Goal: Task Accomplishment & Management: Manage account settings

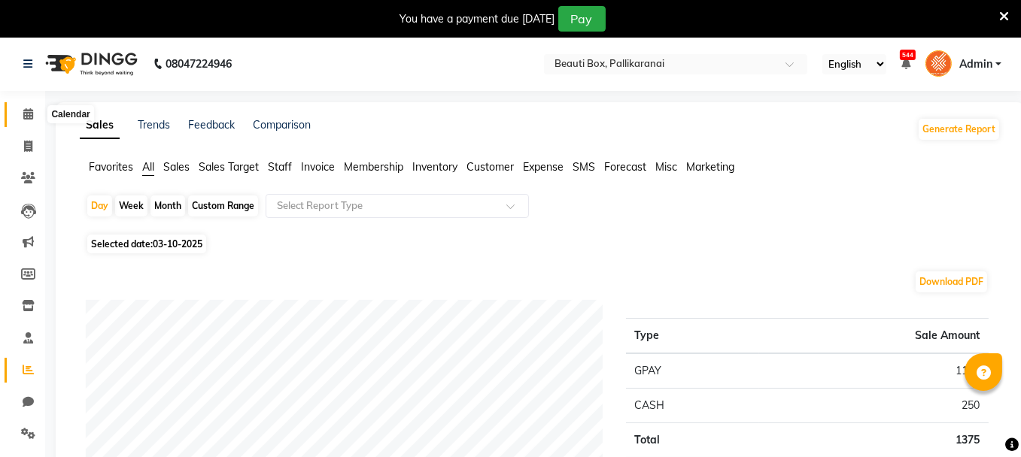
click at [32, 113] on icon at bounding box center [28, 113] width 10 height 11
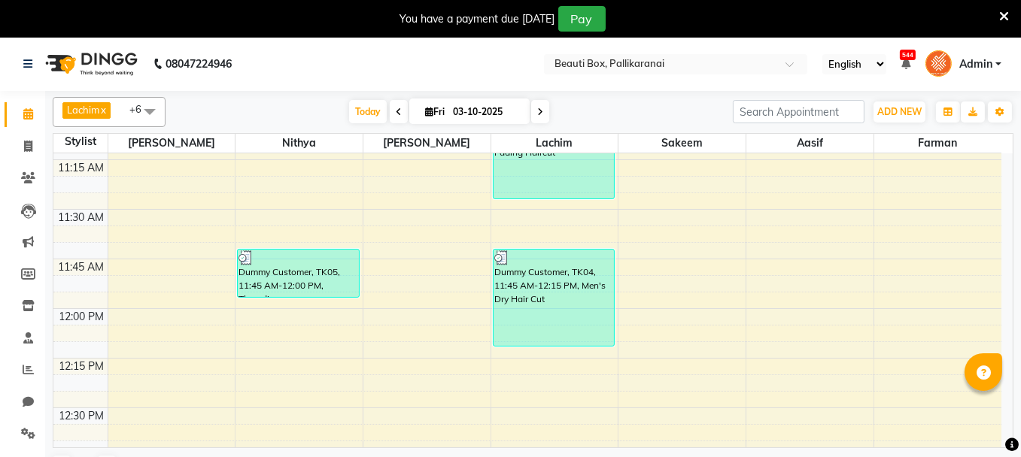
scroll to position [828, 0]
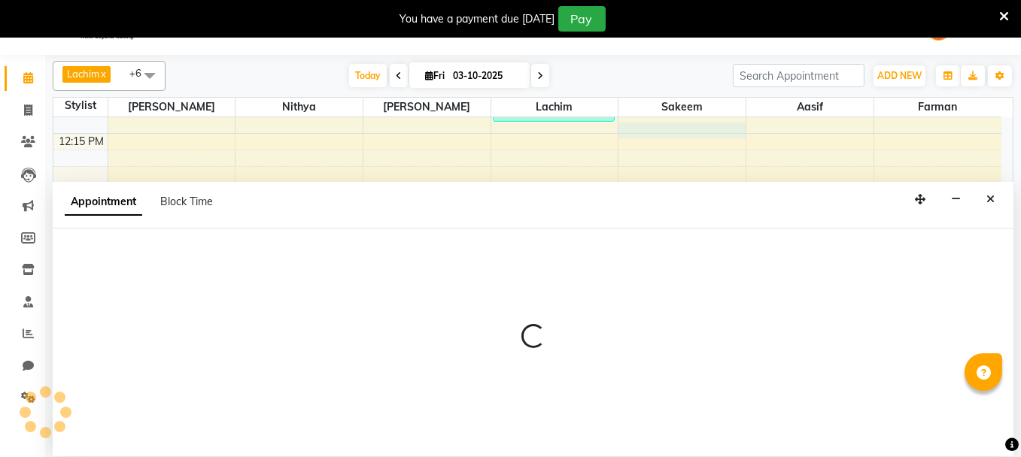
scroll to position [37, 0]
select select "7616"
select select "735"
select select "tentative"
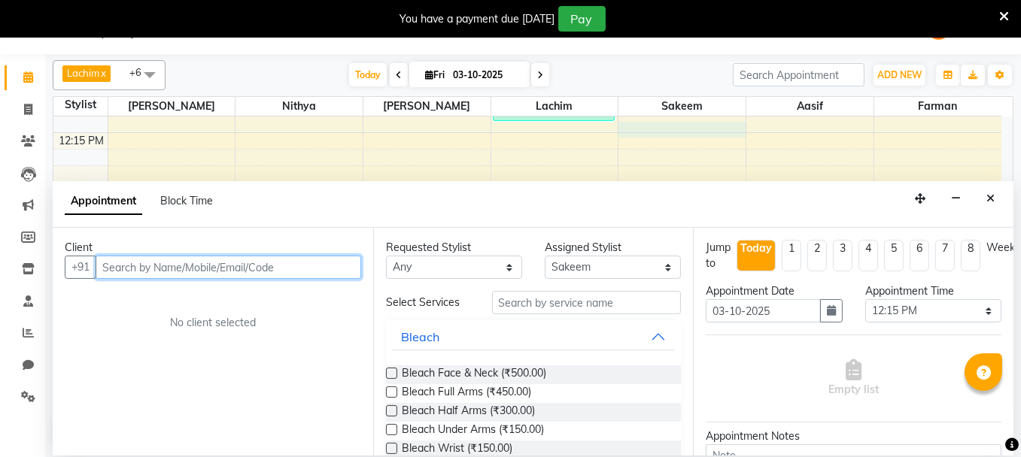
click at [312, 268] on input "text" at bounding box center [229, 267] width 266 height 23
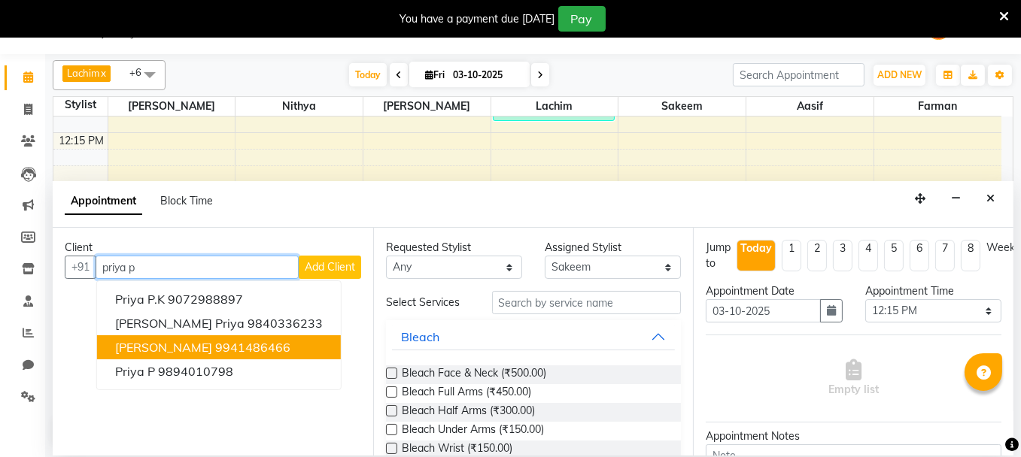
click at [241, 348] on ngb-highlight "9941486466" at bounding box center [252, 347] width 75 height 15
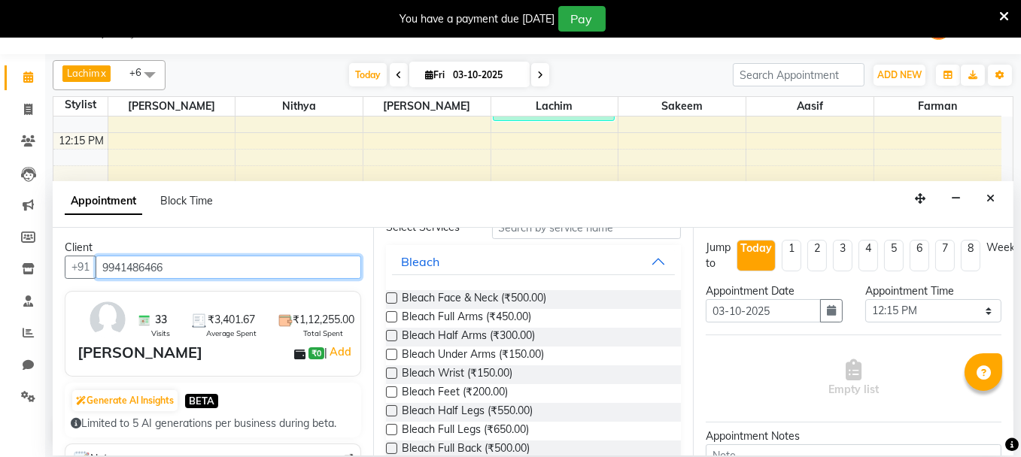
scroll to position [0, 0]
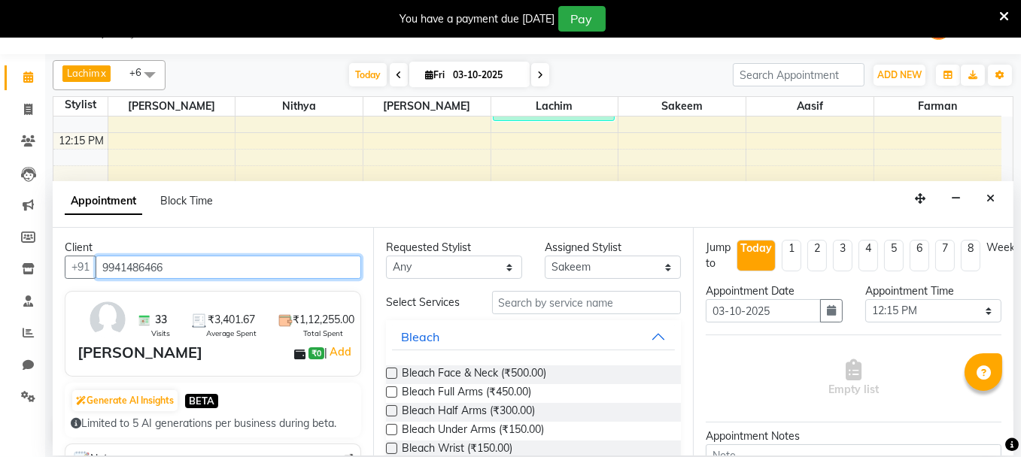
type input "9941486466"
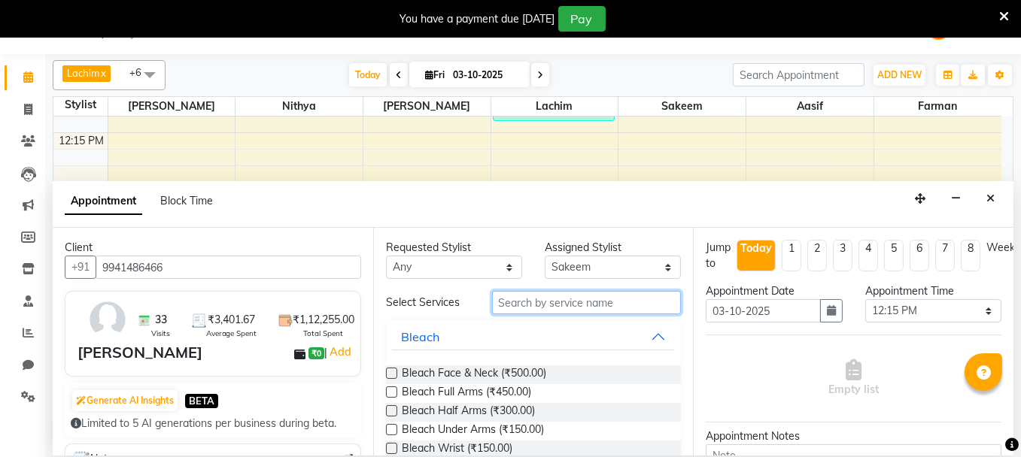
click at [558, 304] on input "text" at bounding box center [587, 302] width 190 height 23
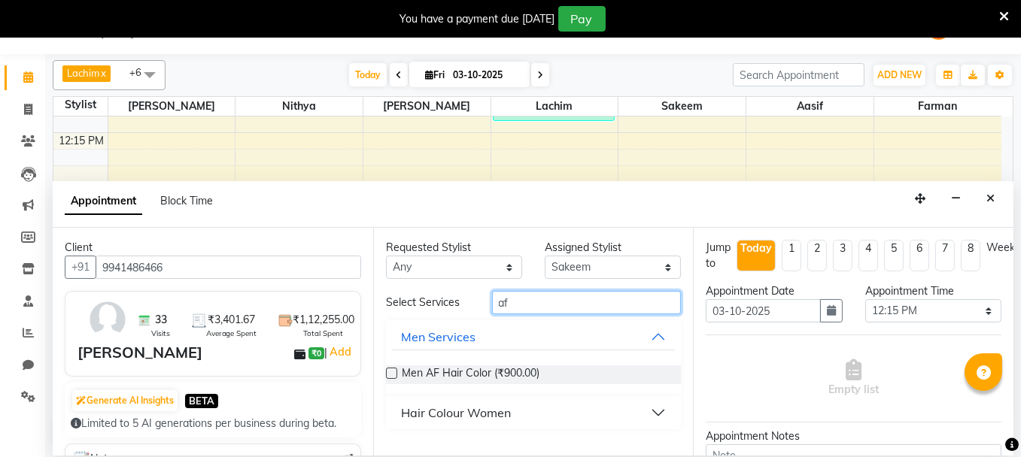
type input "af"
click at [660, 332] on button "Men Services" at bounding box center [534, 337] width 284 height 27
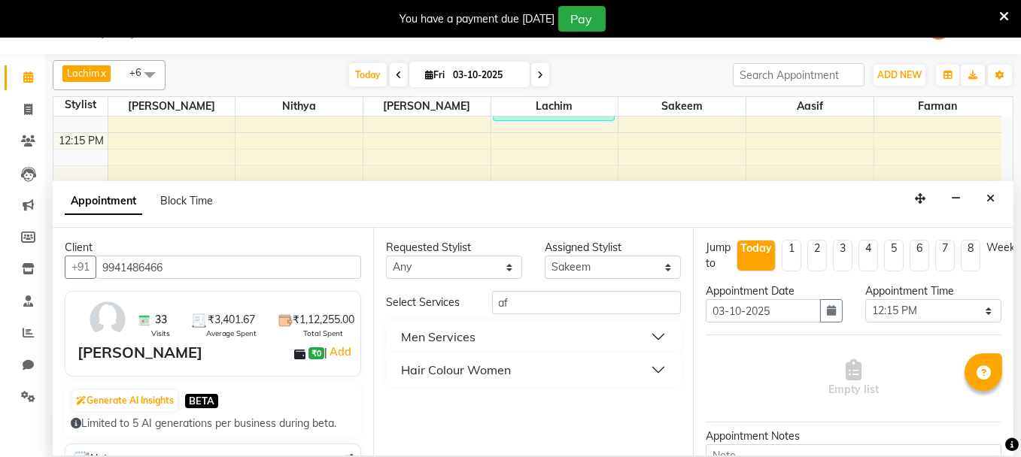
click at [658, 366] on button "Hair Colour Women" at bounding box center [534, 370] width 284 height 27
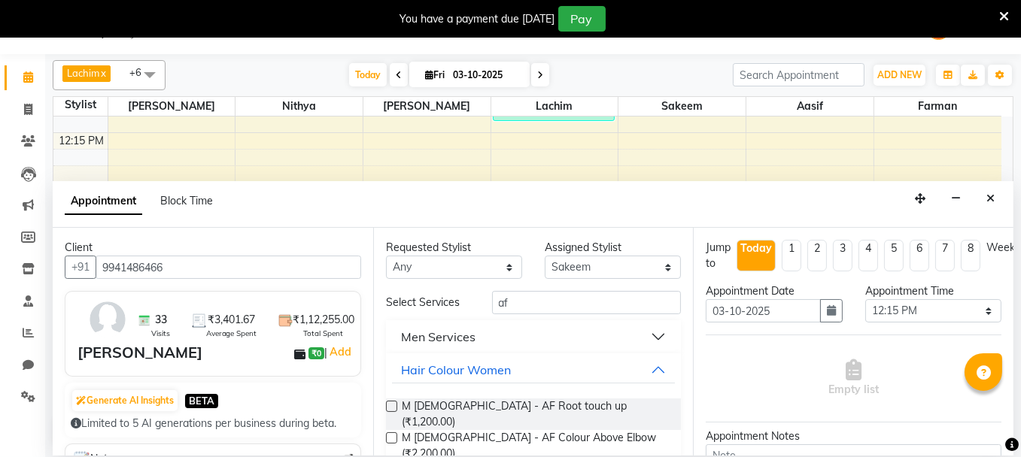
click at [389, 403] on label at bounding box center [391, 406] width 11 height 11
click at [389, 403] on input "checkbox" at bounding box center [391, 408] width 10 height 10
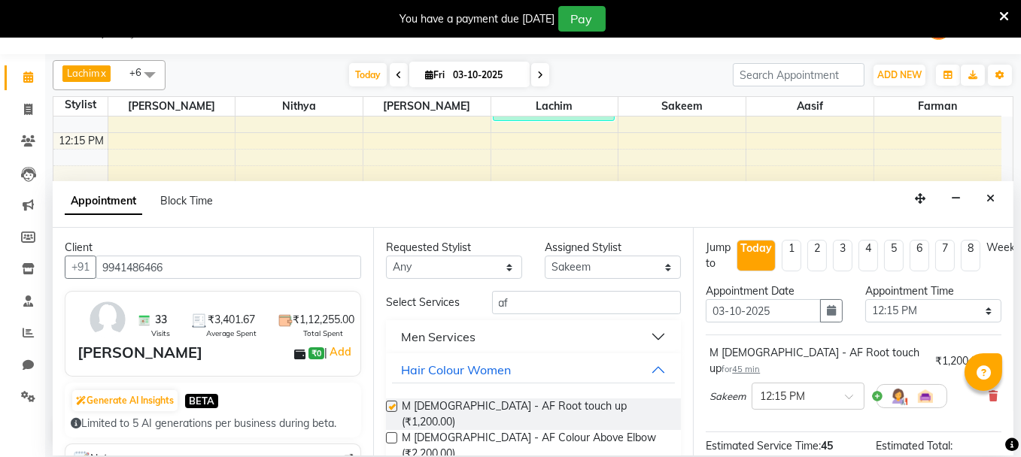
checkbox input "false"
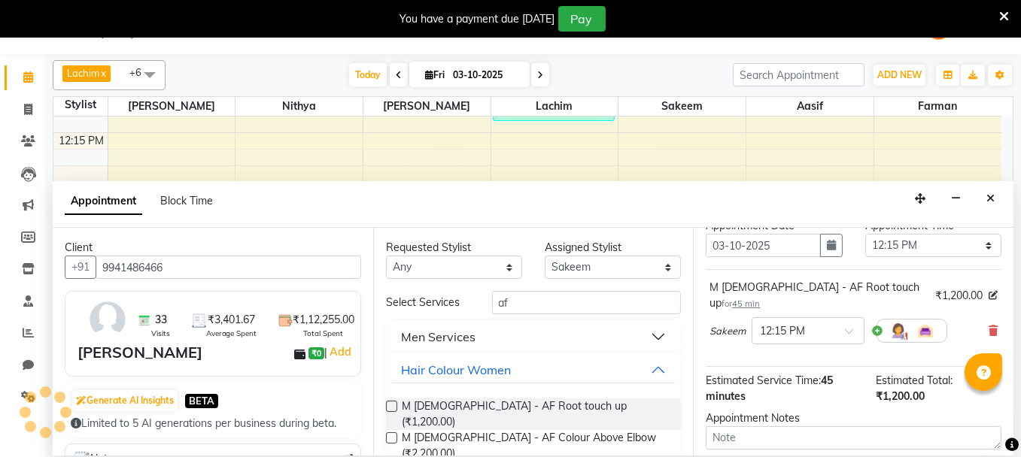
scroll to position [193, 0]
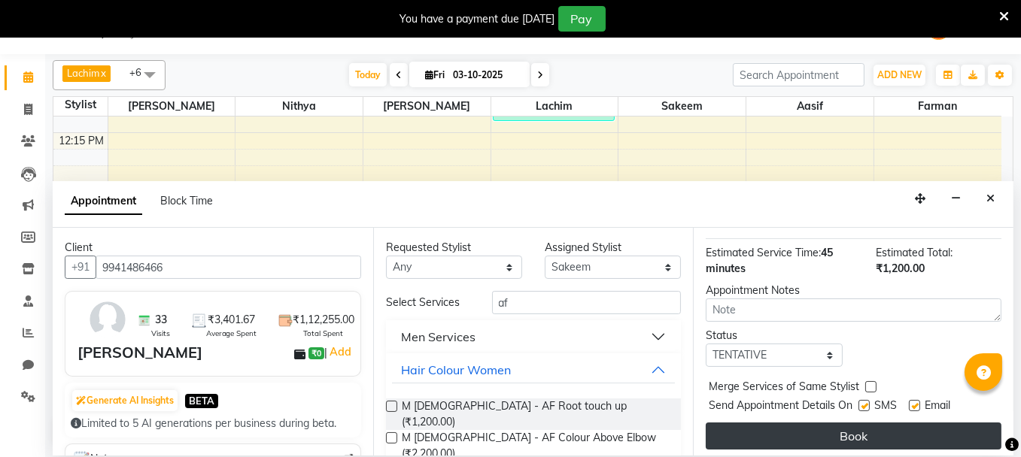
click at [809, 423] on button "Book" at bounding box center [854, 436] width 296 height 27
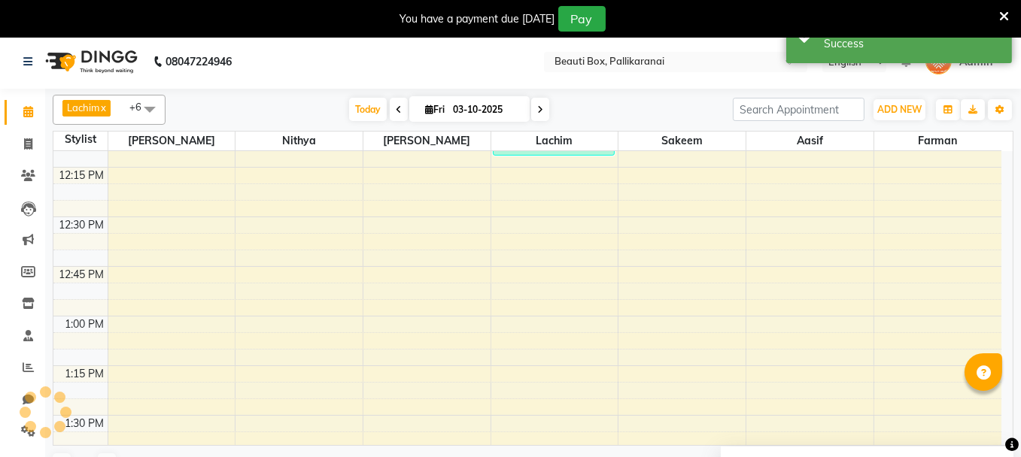
scroll to position [0, 0]
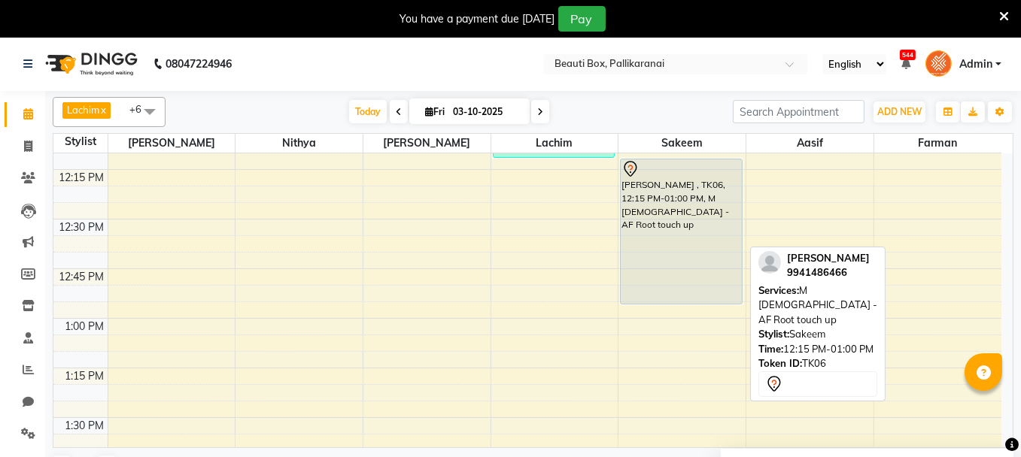
click at [648, 225] on div "[PERSON_NAME] , TK06, 12:15 PM-01:00 PM, M [DEMOGRAPHIC_DATA] - AF Root touch up" at bounding box center [681, 232] width 121 height 144
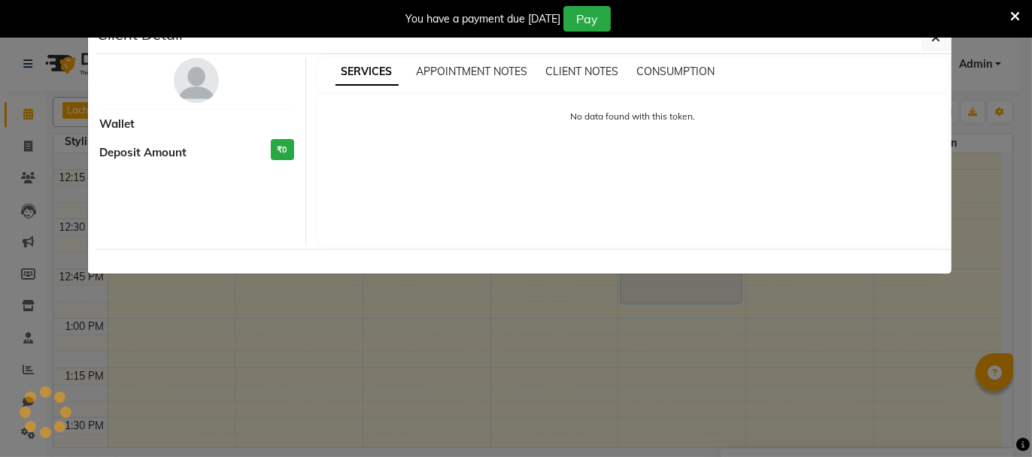
select select "7"
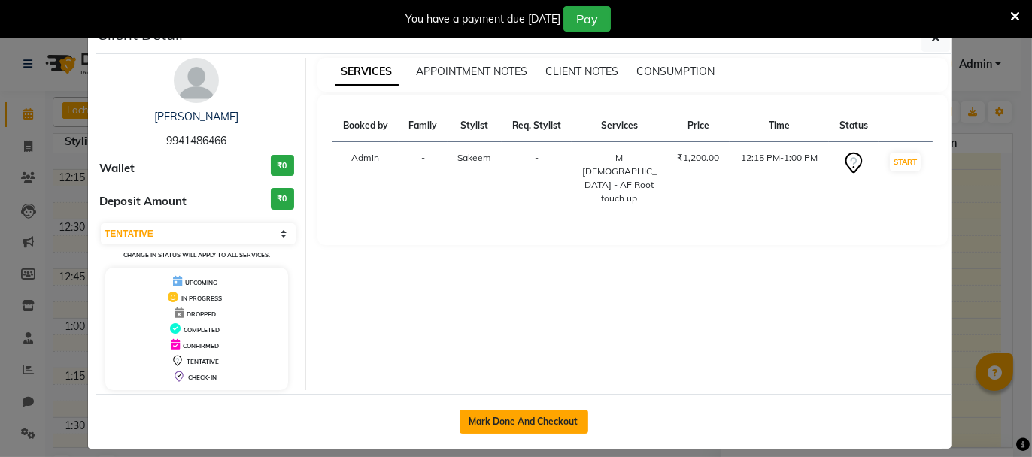
click at [509, 421] on button "Mark Done And Checkout" at bounding box center [524, 422] width 129 height 24
select select "service"
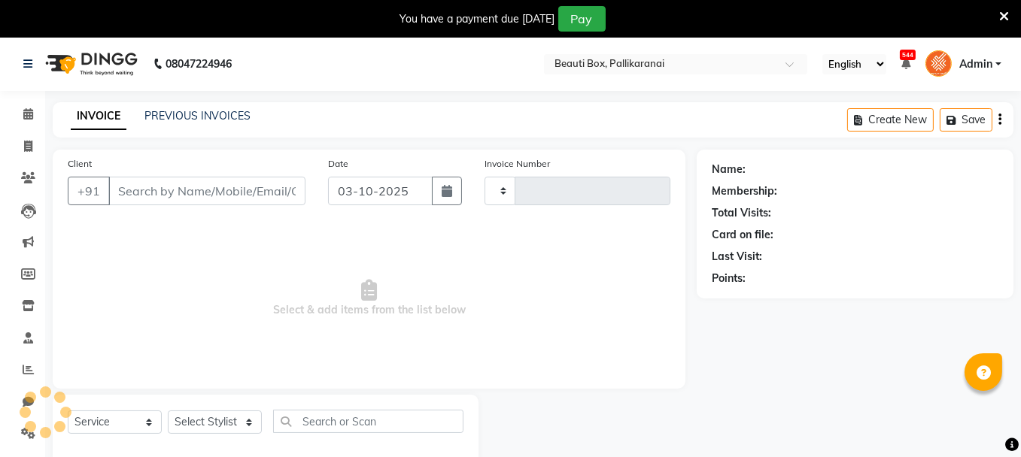
type input "2927"
select select "11"
type input "9941486466"
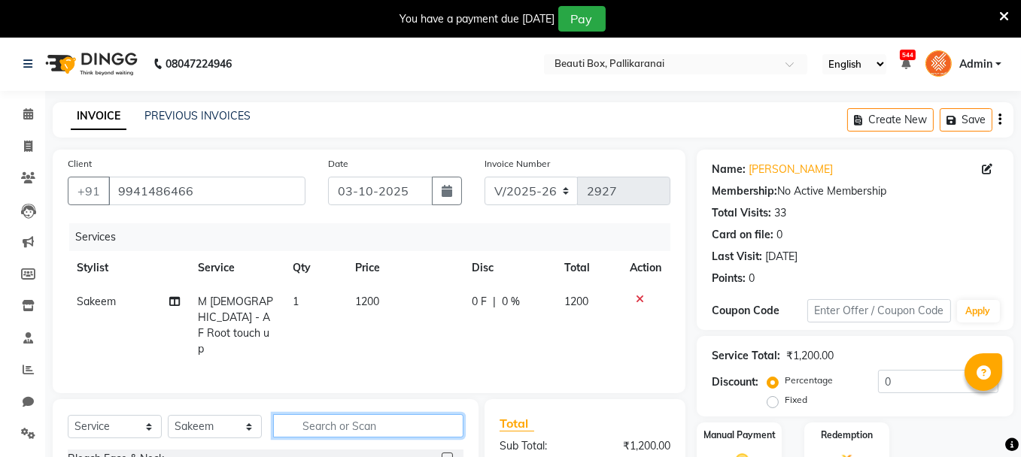
click at [342, 418] on input "text" at bounding box center [368, 426] width 190 height 23
drag, startPoint x: 342, startPoint y: 418, endPoint x: 223, endPoint y: 423, distance: 119.7
click at [223, 423] on div "Select Service Product Membership Package Voucher Prepaid Gift Card Select Styl…" at bounding box center [266, 432] width 396 height 35
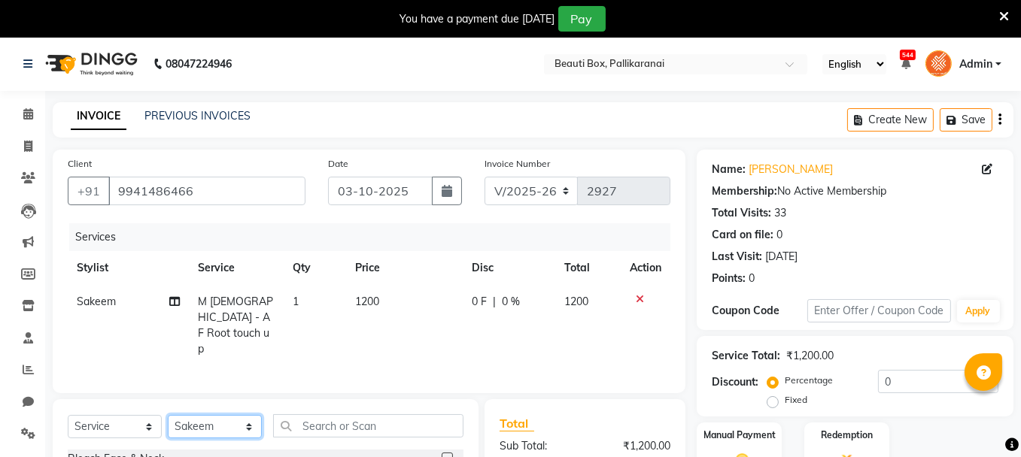
click at [223, 423] on select "Select Stylist [PERSON_NAME] [PERSON_NAME] [PERSON_NAME] Ifzan [PERSON_NAME] La…" at bounding box center [215, 426] width 94 height 23
select select "1755"
click at [168, 415] on select "Select Stylist [PERSON_NAME] [PERSON_NAME] [PERSON_NAME] Ifzan [PERSON_NAME] La…" at bounding box center [215, 426] width 94 height 23
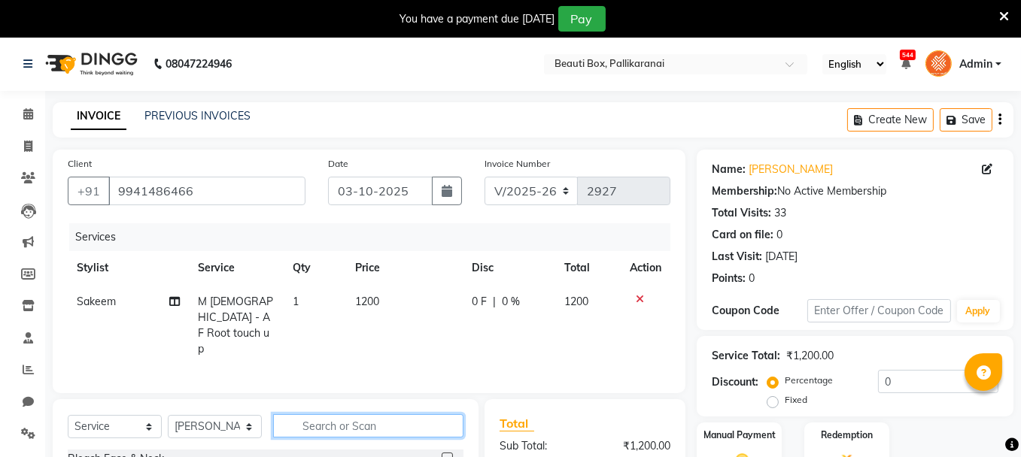
click at [329, 416] on input "text" at bounding box center [368, 426] width 190 height 23
type input "det"
click at [447, 453] on label at bounding box center [447, 458] width 11 height 11
click at [447, 454] on input "checkbox" at bounding box center [447, 459] width 10 height 10
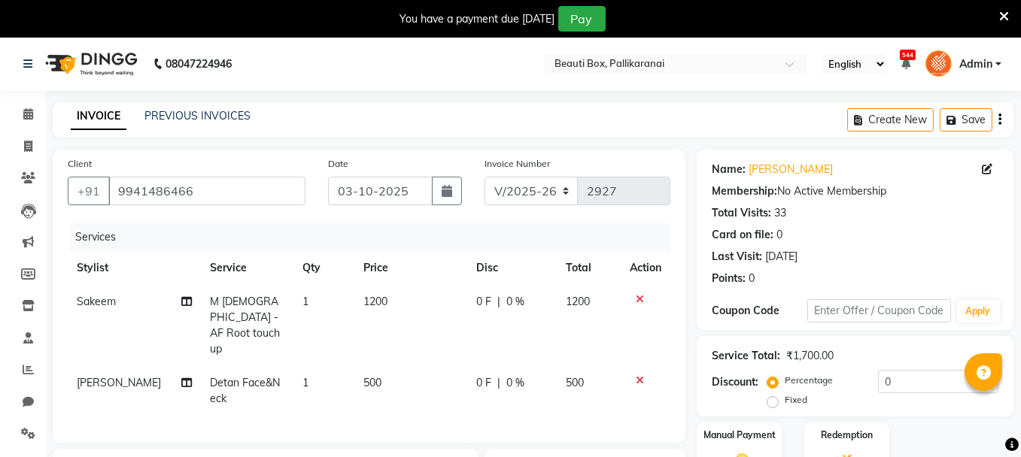
checkbox input "false"
click at [363, 313] on td "1200" at bounding box center [410, 325] width 112 height 81
select select "7616"
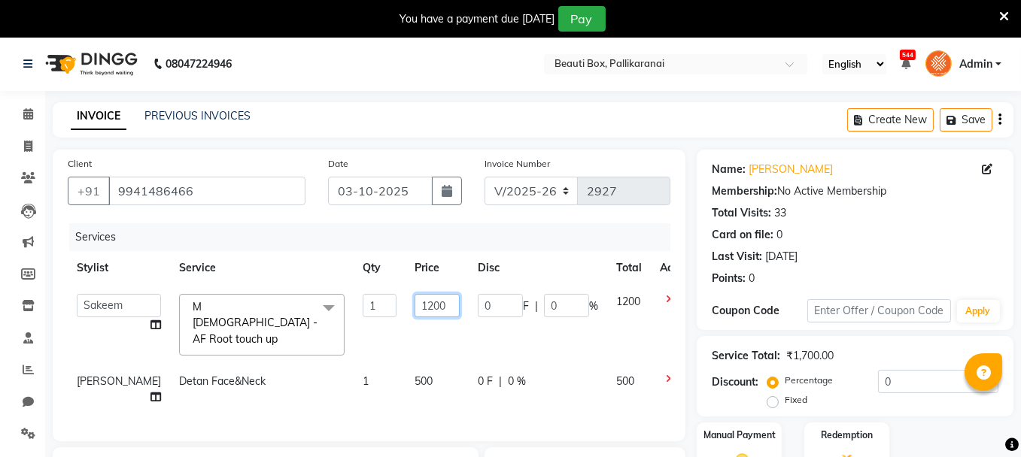
click at [415, 305] on input "1200" at bounding box center [437, 305] width 45 height 23
type input "1200"
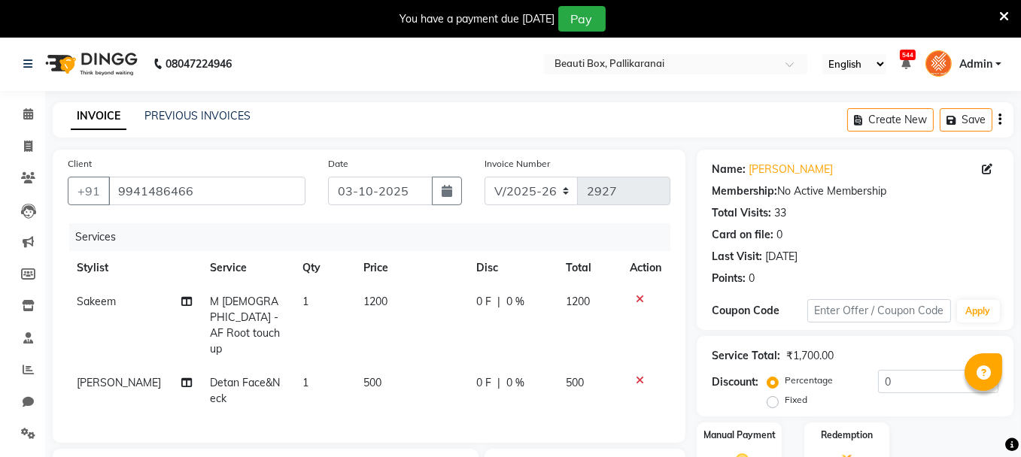
click at [384, 388] on div "Services Stylist Service Qty Price Disc Total Action Sakeem M [DEMOGRAPHIC_DATA…" at bounding box center [369, 325] width 603 height 205
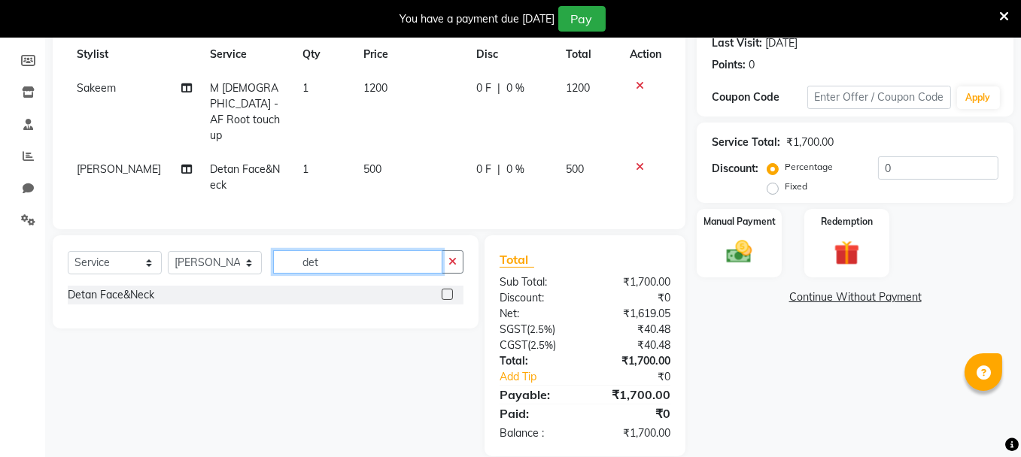
click at [327, 251] on input "det" at bounding box center [357, 262] width 169 height 23
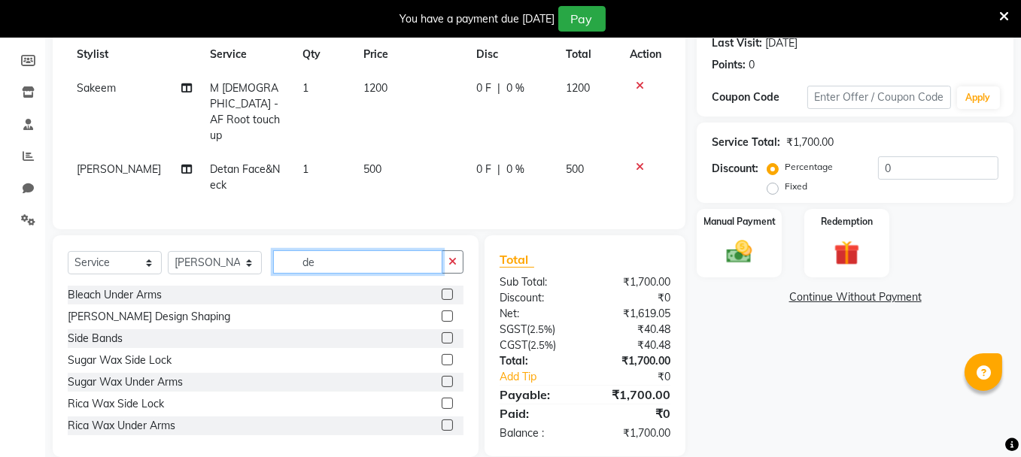
type input "d"
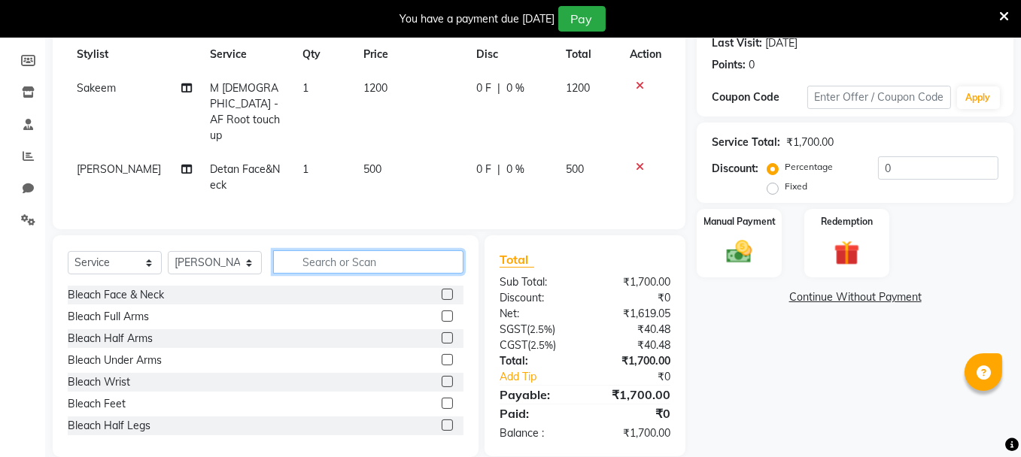
click at [309, 251] on input "text" at bounding box center [368, 262] width 190 height 23
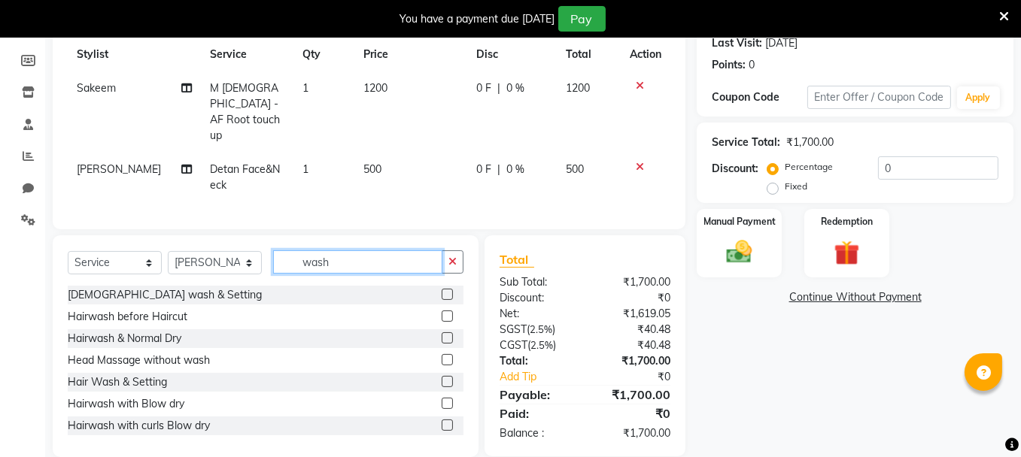
type input "wash"
click at [442, 333] on label at bounding box center [447, 338] width 11 height 11
click at [442, 334] on input "checkbox" at bounding box center [447, 339] width 10 height 10
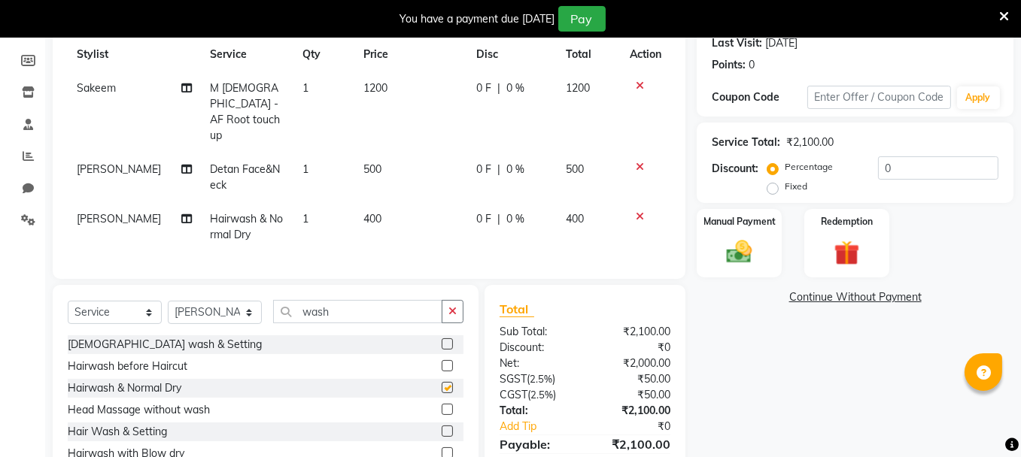
checkbox input "false"
click at [367, 202] on td "400" at bounding box center [410, 227] width 112 height 50
select select "1755"
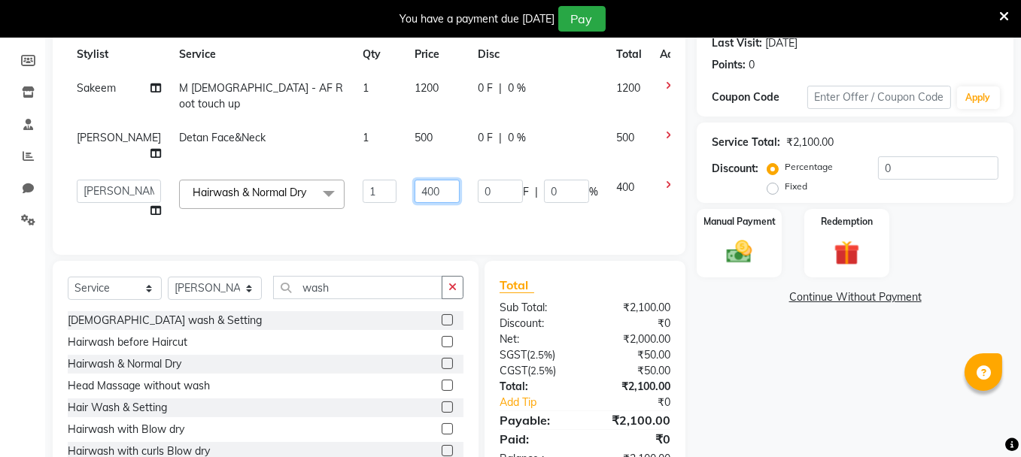
click at [415, 180] on input "400" at bounding box center [437, 191] width 45 height 23
type input "200"
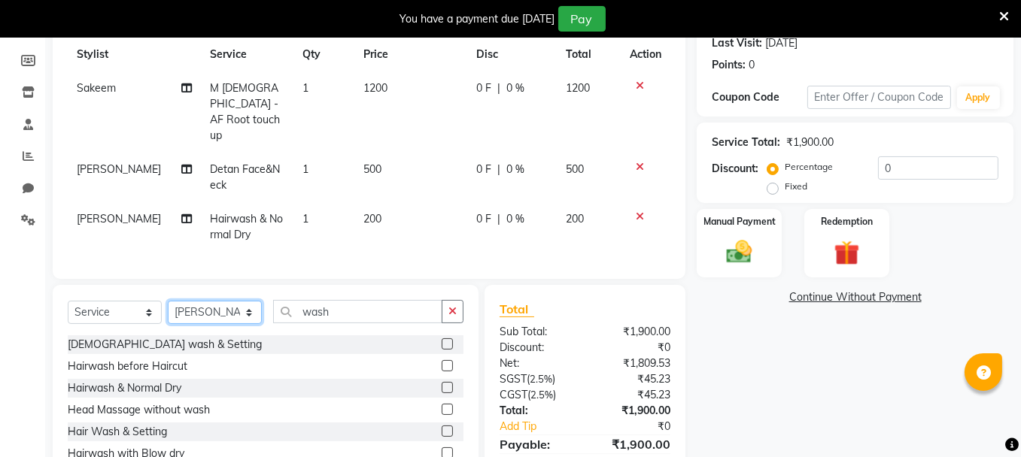
click at [225, 301] on select "Select Stylist [PERSON_NAME] [PERSON_NAME] [PERSON_NAME] Ifzan [PERSON_NAME] La…" at bounding box center [215, 312] width 94 height 23
select select "18746"
click at [168, 301] on select "Select Stylist [PERSON_NAME] [PERSON_NAME] [PERSON_NAME] Ifzan [PERSON_NAME] La…" at bounding box center [215, 312] width 94 height 23
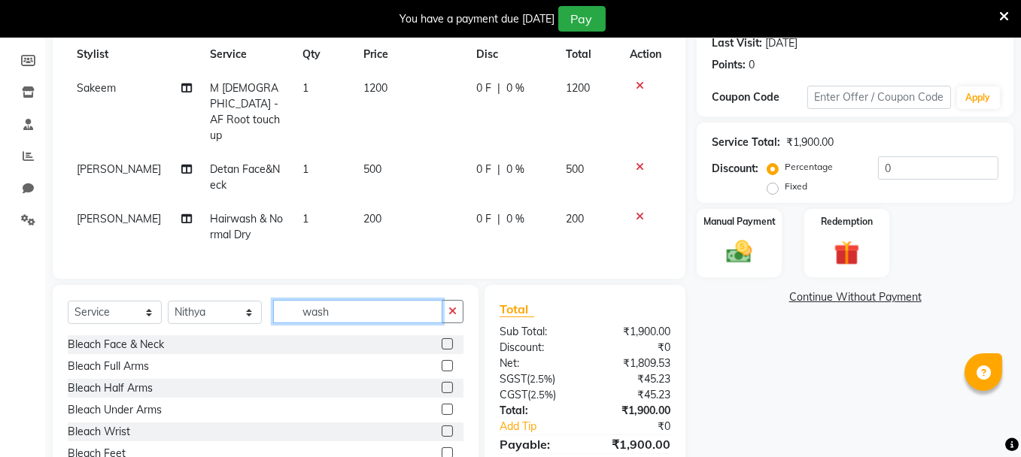
click at [338, 300] on input "wash" at bounding box center [357, 311] width 169 height 23
type input "w"
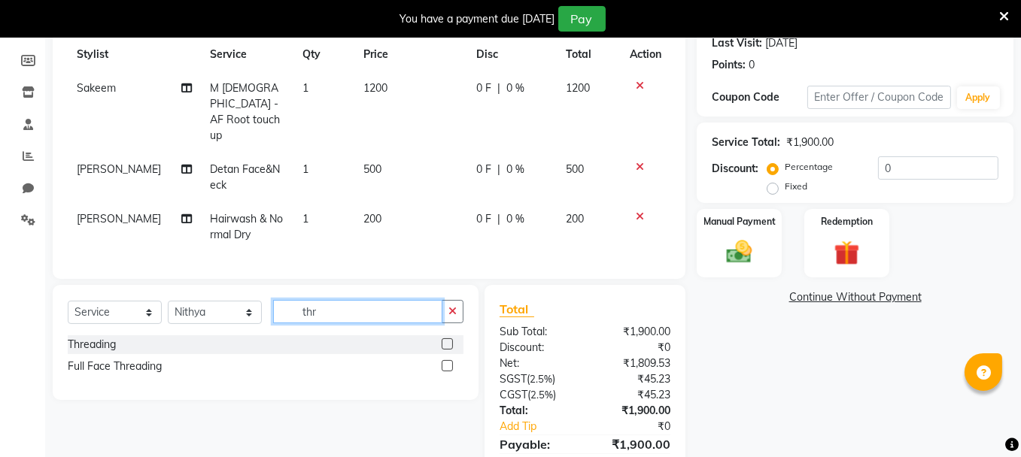
type input "thr"
click at [445, 339] on label at bounding box center [447, 344] width 11 height 11
click at [445, 340] on input "checkbox" at bounding box center [447, 345] width 10 height 10
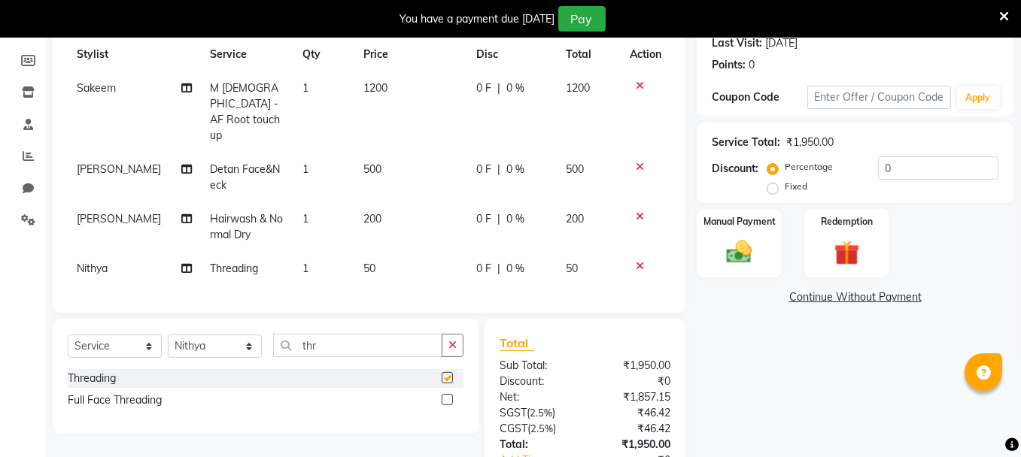
checkbox input "false"
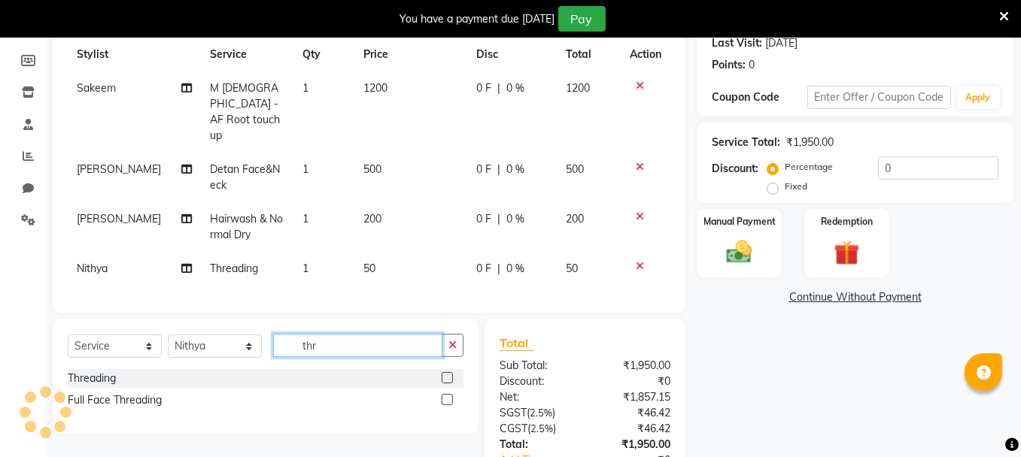
click at [323, 334] on input "thr" at bounding box center [357, 345] width 169 height 23
type input "t"
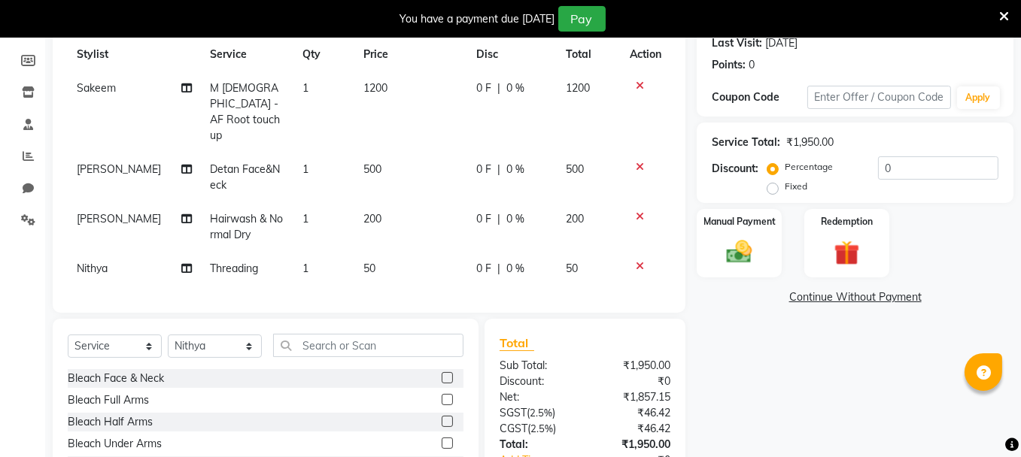
click at [305, 252] on td "1" at bounding box center [324, 269] width 62 height 34
select select "18746"
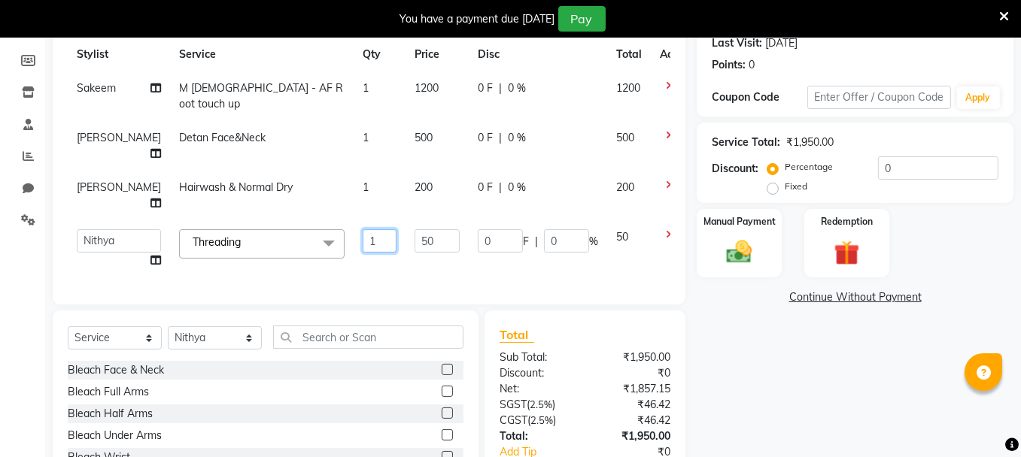
click at [363, 229] on input "1" at bounding box center [380, 240] width 34 height 23
type input "2"
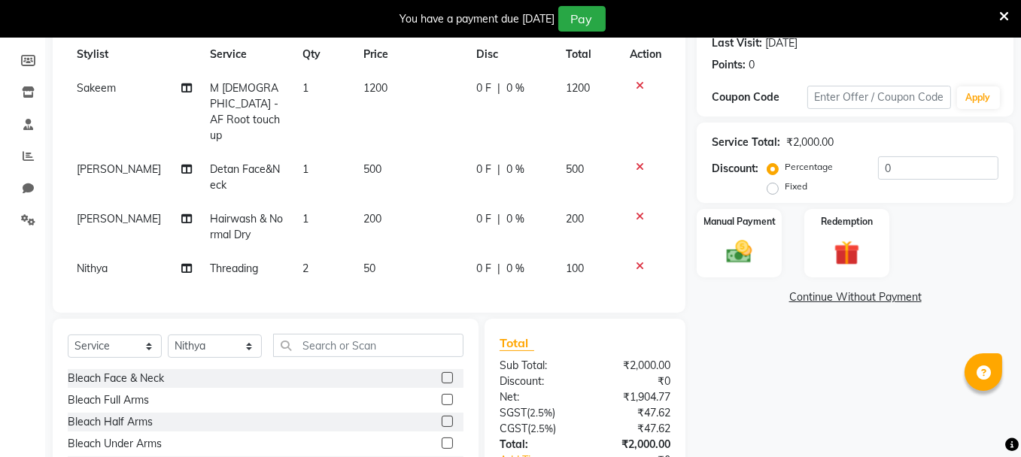
click at [363, 260] on div "Services Stylist Service Qty Price Disc Total Action Sakeem M [DEMOGRAPHIC_DATA…" at bounding box center [369, 154] width 603 height 288
click at [324, 334] on input "text" at bounding box center [368, 345] width 190 height 23
click at [755, 252] on img at bounding box center [739, 252] width 43 height 30
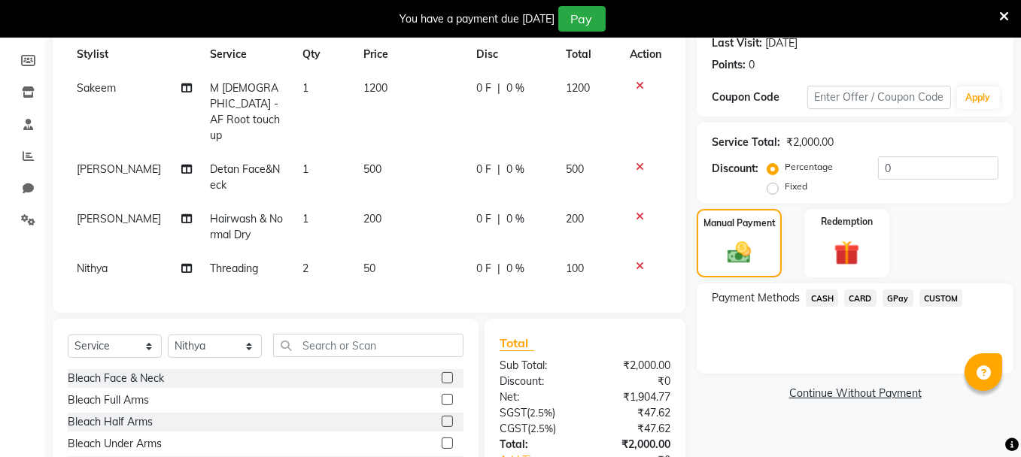
click at [895, 296] on span "GPay" at bounding box center [898, 298] width 31 height 17
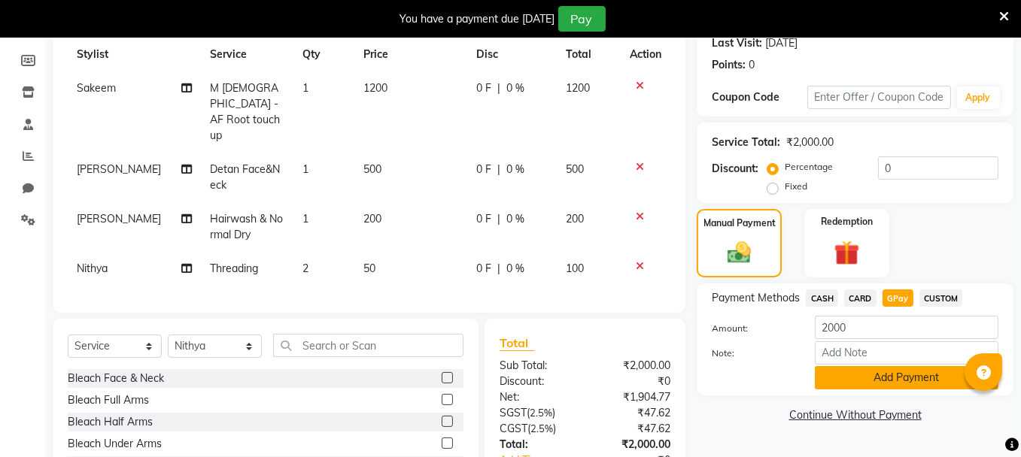
click at [880, 373] on button "Add Payment" at bounding box center [907, 377] width 184 height 23
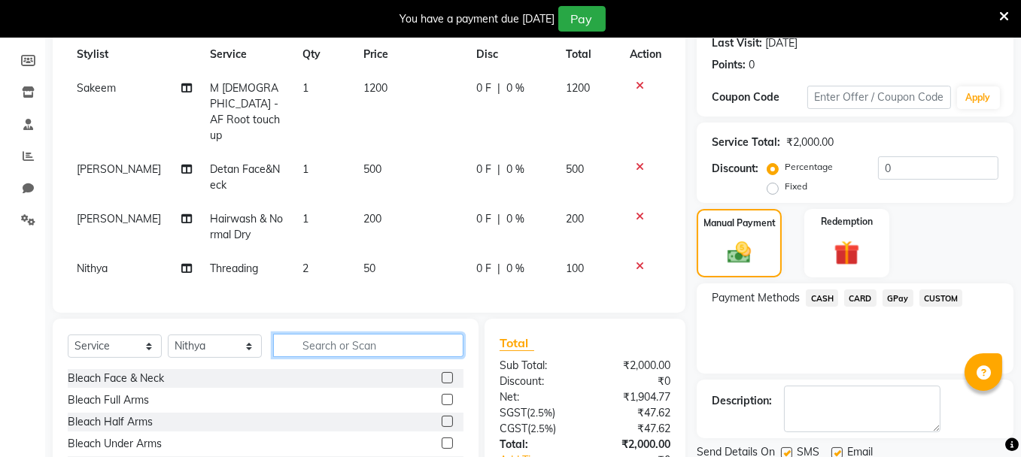
click at [348, 334] on input "text" at bounding box center [368, 345] width 190 height 23
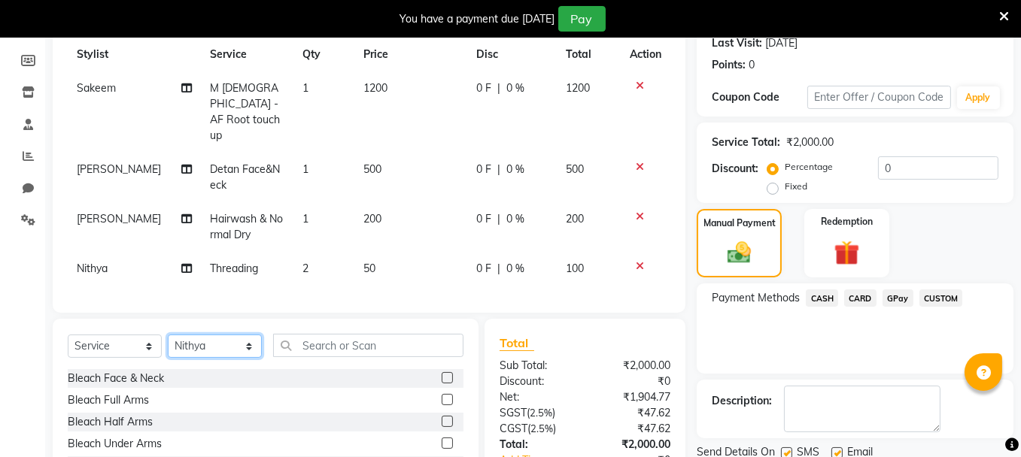
click at [214, 335] on select "Select Stylist [PERSON_NAME] [PERSON_NAME] [PERSON_NAME] Ifzan [PERSON_NAME] La…" at bounding box center [215, 346] width 94 height 23
select select "7616"
click at [168, 335] on select "Select Stylist [PERSON_NAME] [PERSON_NAME] [PERSON_NAME] Ifzan [PERSON_NAME] La…" at bounding box center [215, 346] width 94 height 23
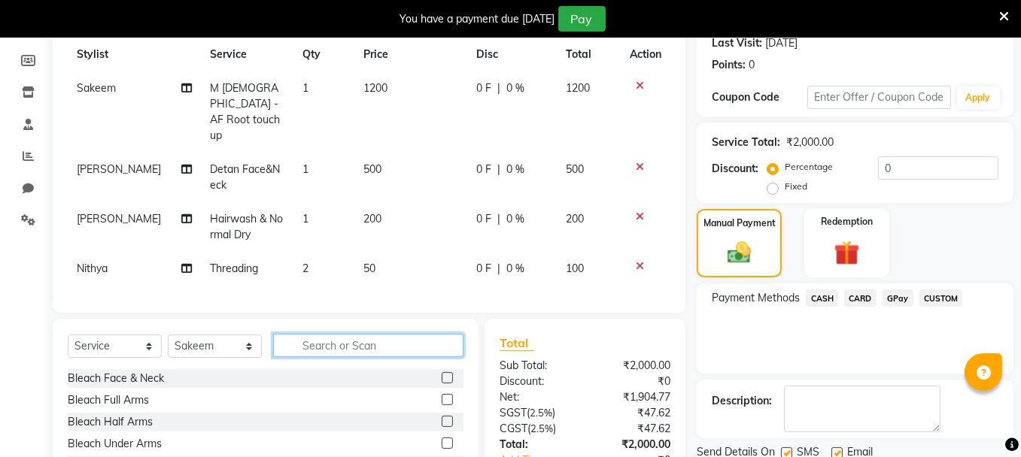
click at [333, 334] on input "text" at bounding box center [368, 345] width 190 height 23
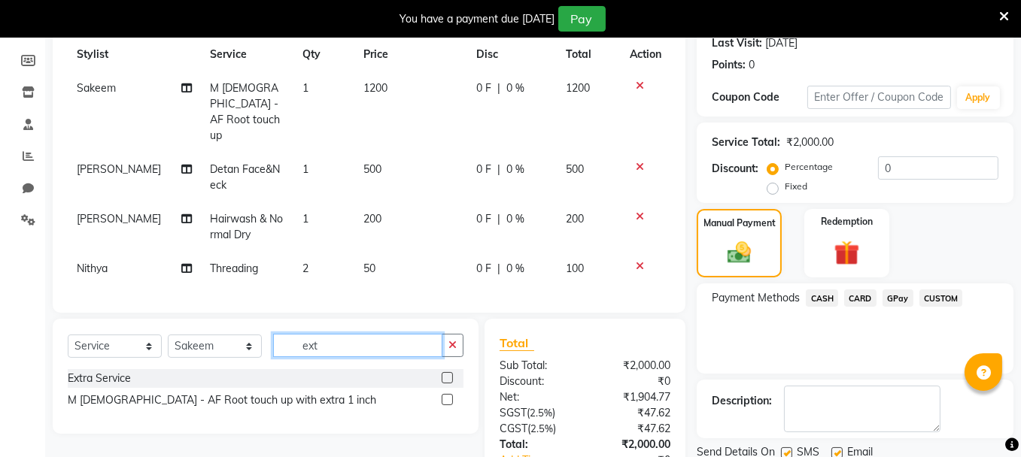
type input "ext"
click at [446, 372] on label at bounding box center [447, 377] width 11 height 11
click at [446, 374] on input "checkbox" at bounding box center [447, 379] width 10 height 10
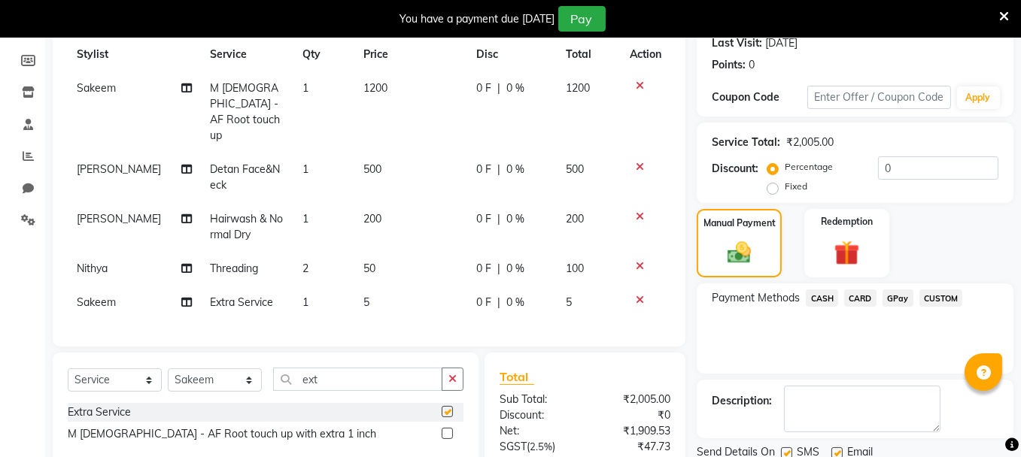
checkbox input "false"
click at [366, 286] on td "5" at bounding box center [410, 303] width 112 height 34
select select "7616"
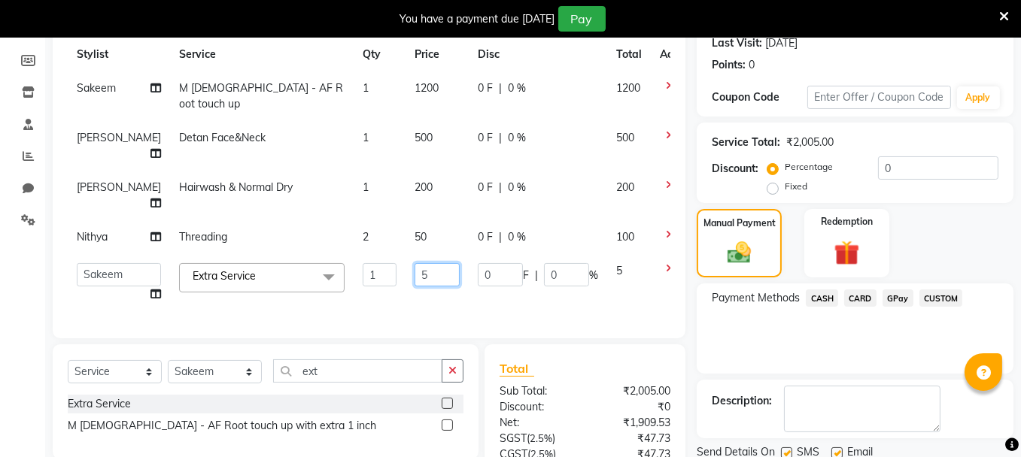
click at [415, 263] on input "5" at bounding box center [437, 274] width 45 height 23
type input "2500"
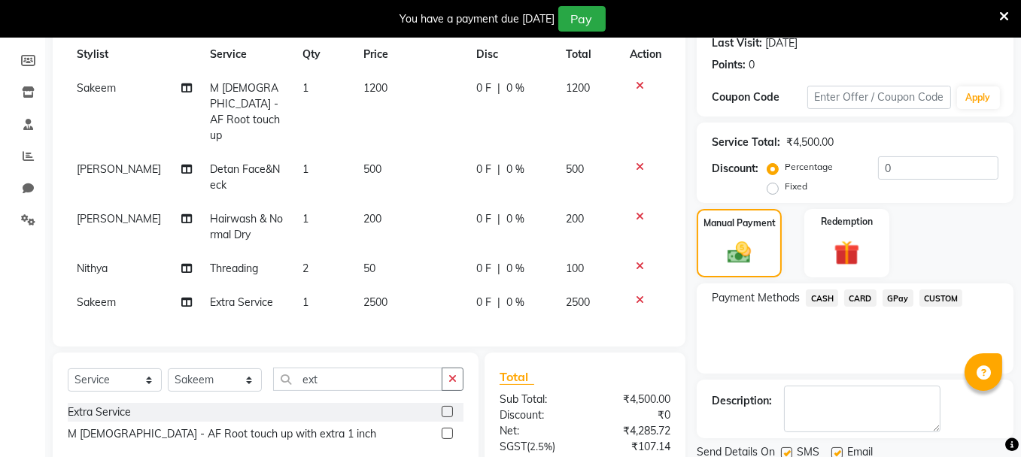
click at [333, 300] on div "Services Stylist Service Qty Price Disc Total Action Sakeem M [DEMOGRAPHIC_DATA…" at bounding box center [369, 171] width 603 height 322
click at [223, 369] on select "Select Stylist [PERSON_NAME] [PERSON_NAME] [PERSON_NAME] Ifzan [PERSON_NAME] La…" at bounding box center [215, 380] width 94 height 23
select select "9763"
click at [168, 369] on select "Select Stylist [PERSON_NAME] [PERSON_NAME] [PERSON_NAME] Ifzan [PERSON_NAME] La…" at bounding box center [215, 380] width 94 height 23
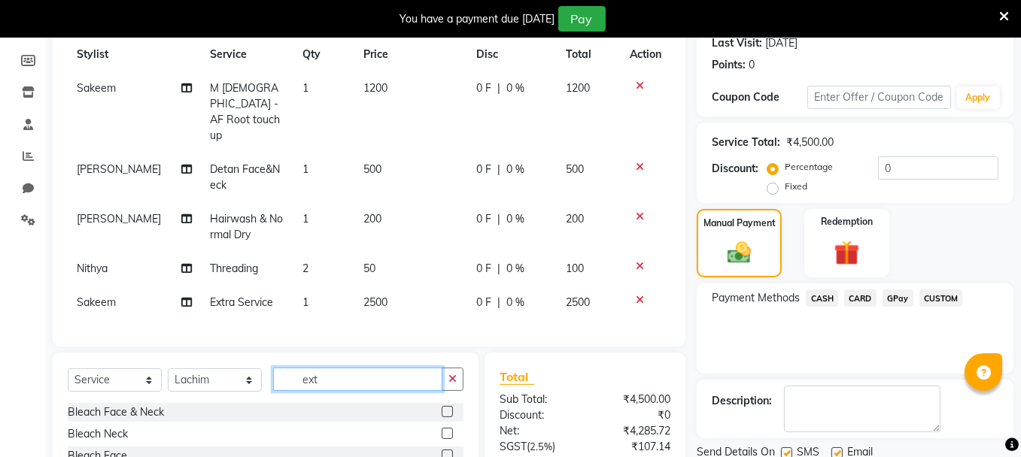
click at [322, 368] on input "ext" at bounding box center [357, 379] width 169 height 23
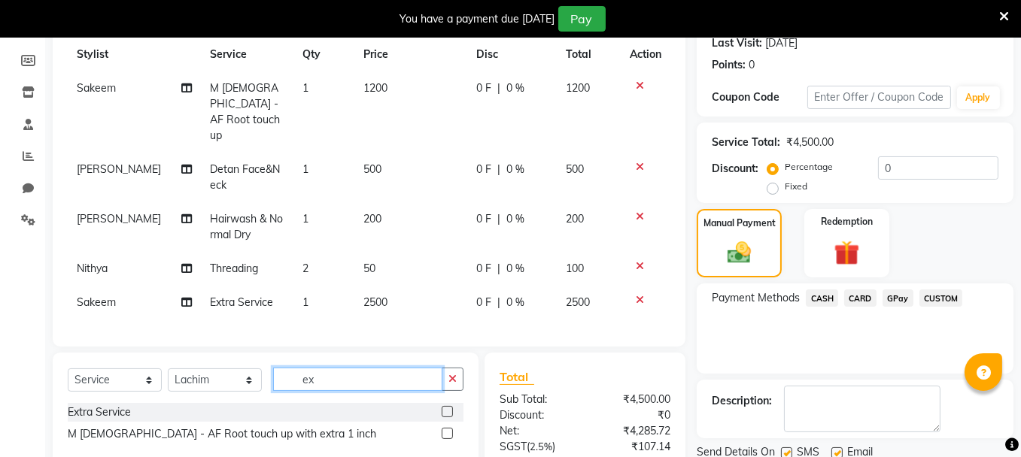
type input "e"
type input "ext"
click at [445, 406] on label at bounding box center [447, 411] width 11 height 11
click at [445, 408] on input "checkbox" at bounding box center [447, 413] width 10 height 10
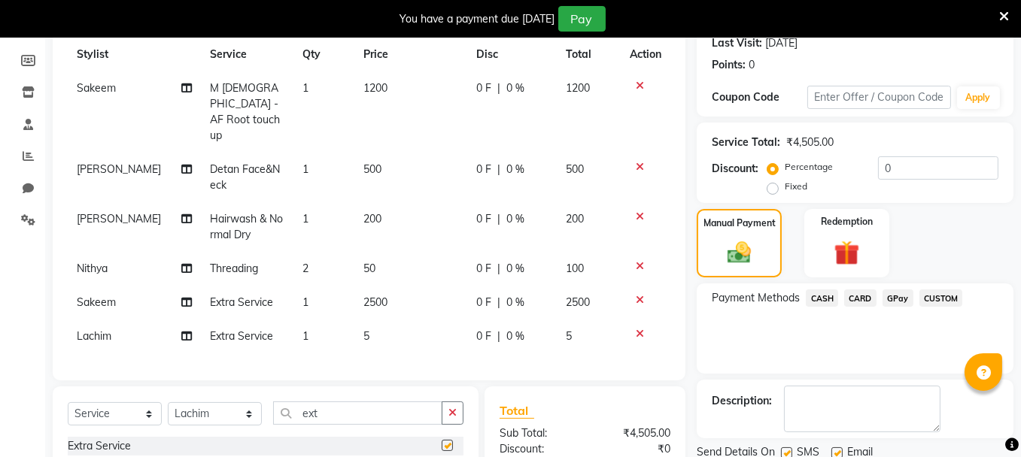
checkbox input "false"
click at [363, 330] on span "5" at bounding box center [366, 337] width 6 height 14
select select "9763"
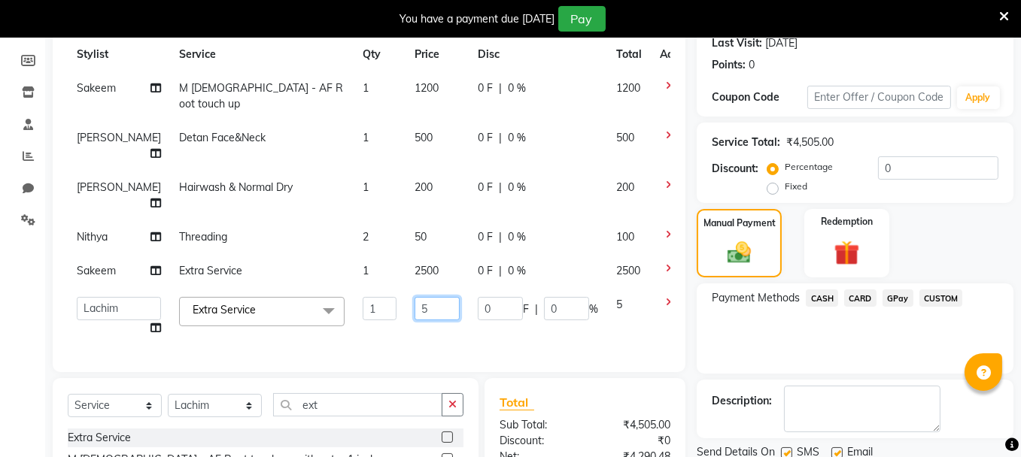
click at [415, 297] on input "5" at bounding box center [437, 308] width 45 height 23
type input "2000"
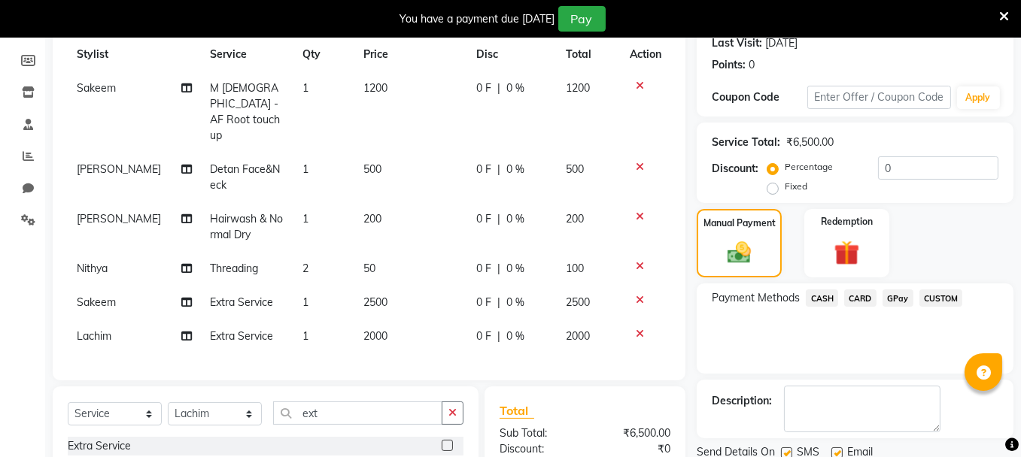
click at [363, 202] on tr "[PERSON_NAME] & Normal Dry 1 200 0 F | 0 % 200" at bounding box center [369, 227] width 603 height 50
click at [363, 212] on span "200" at bounding box center [372, 219] width 18 height 14
select select "1755"
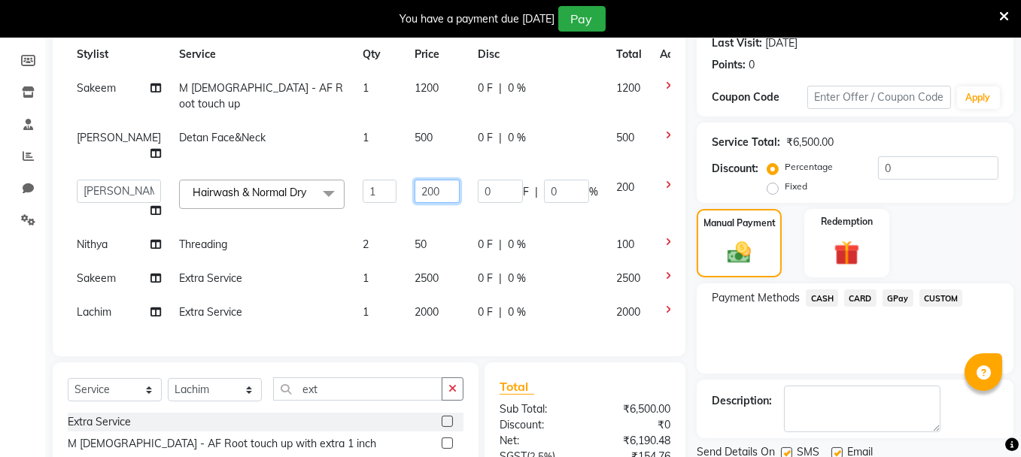
click at [415, 180] on input "200" at bounding box center [437, 191] width 45 height 23
type input "700"
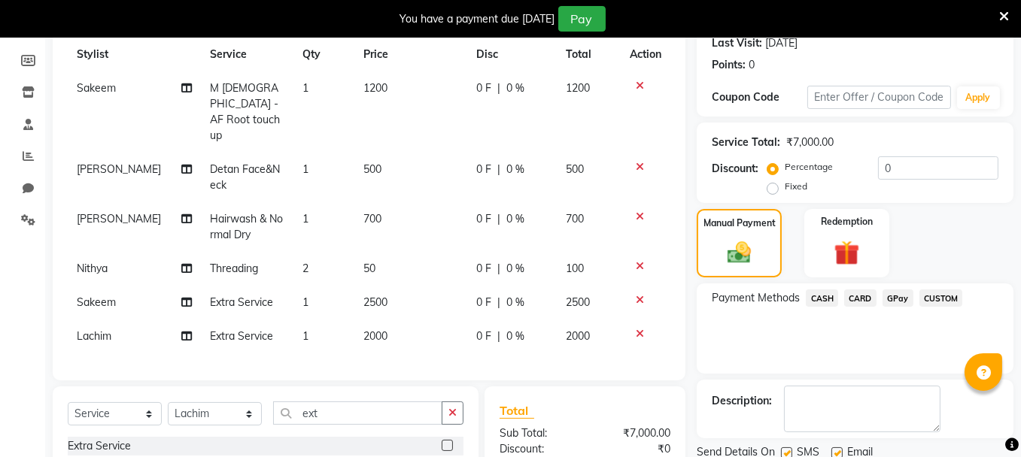
click at [355, 320] on tr "Lachim Extra Service 1 2000 0 F | 0 % 2000" at bounding box center [369, 337] width 603 height 34
click at [816, 300] on span "CASH" at bounding box center [822, 298] width 32 height 17
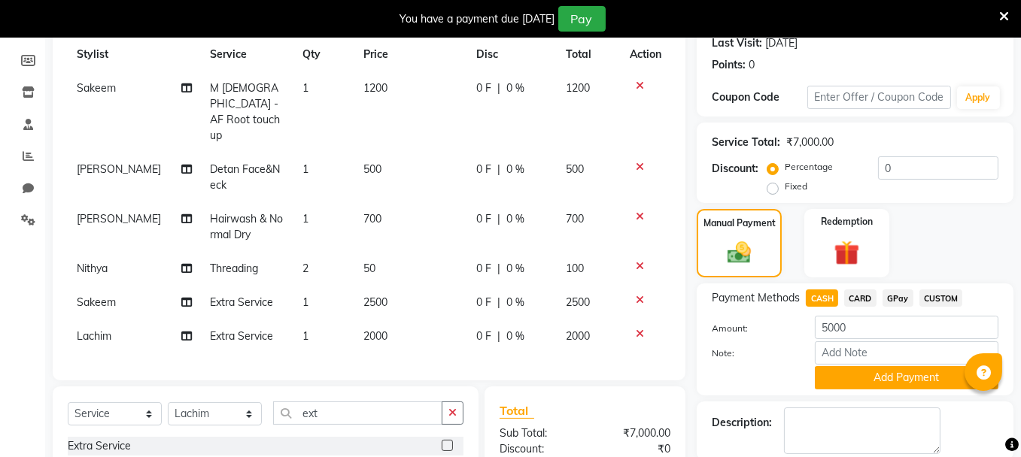
scroll to position [397, 0]
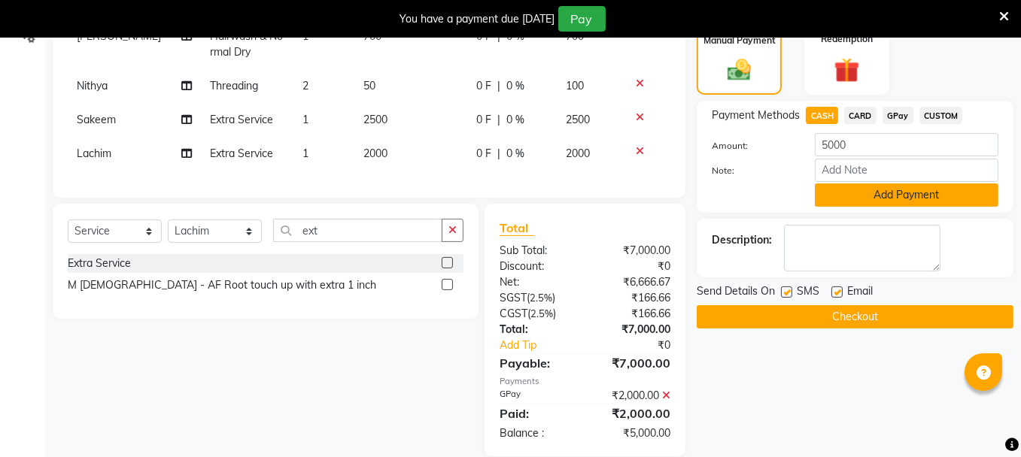
click at [888, 202] on button "Add Payment" at bounding box center [907, 195] width 184 height 23
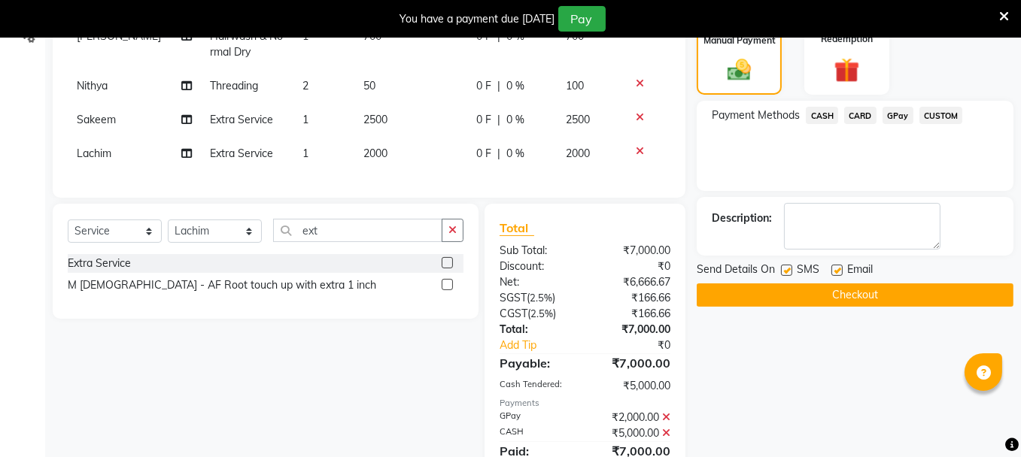
click at [814, 295] on button "Checkout" at bounding box center [855, 295] width 317 height 23
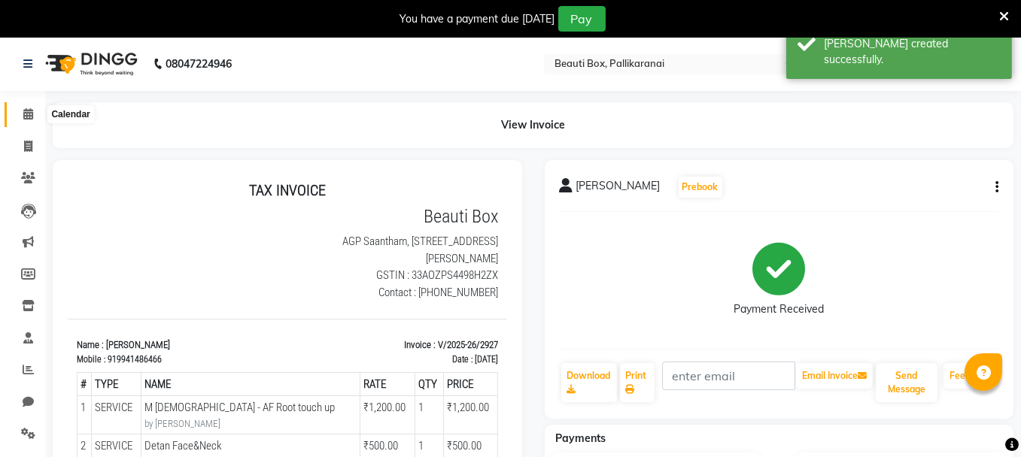
click at [24, 110] on icon at bounding box center [28, 113] width 10 height 11
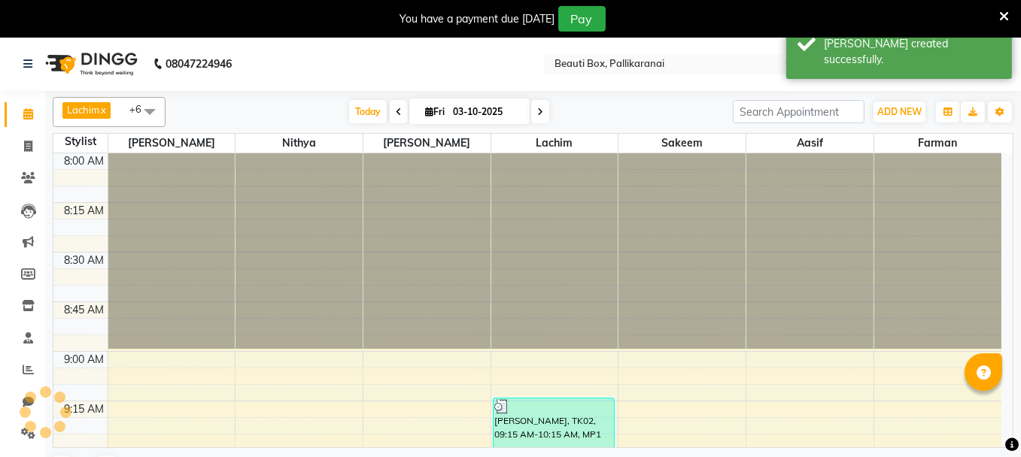
scroll to position [1960, 0]
